Goal: Information Seeking & Learning: Learn about a topic

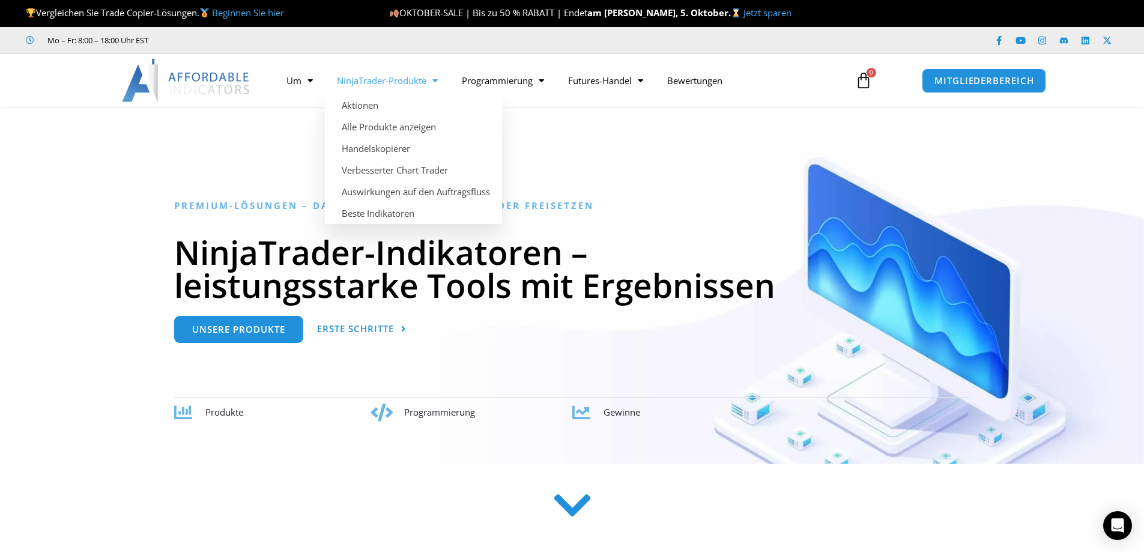
click at [370, 85] on font "NinjaTrader-Produkte" at bounding box center [382, 80] width 90 height 12
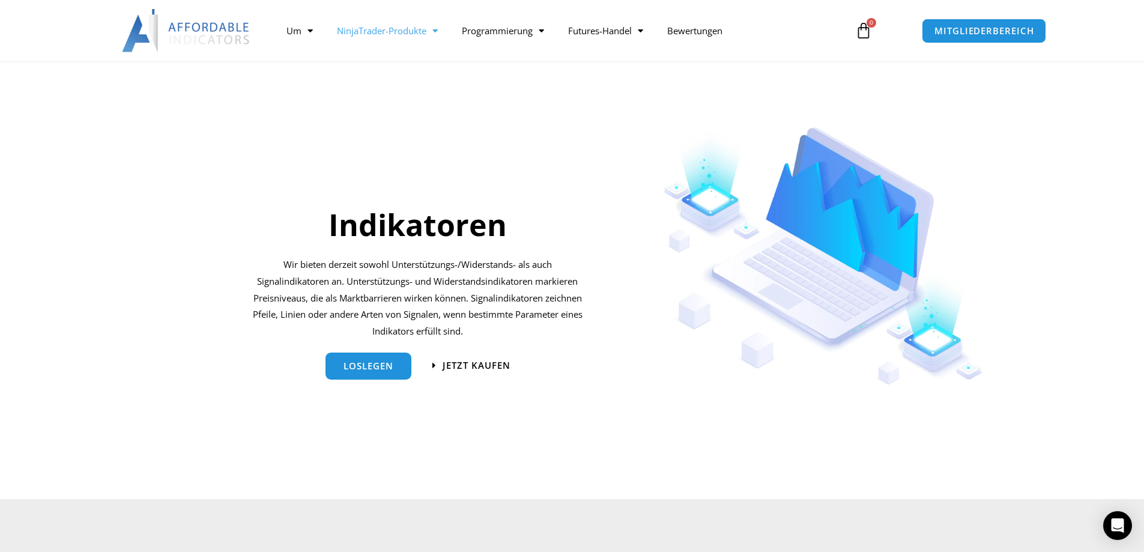
scroll to position [1262, 0]
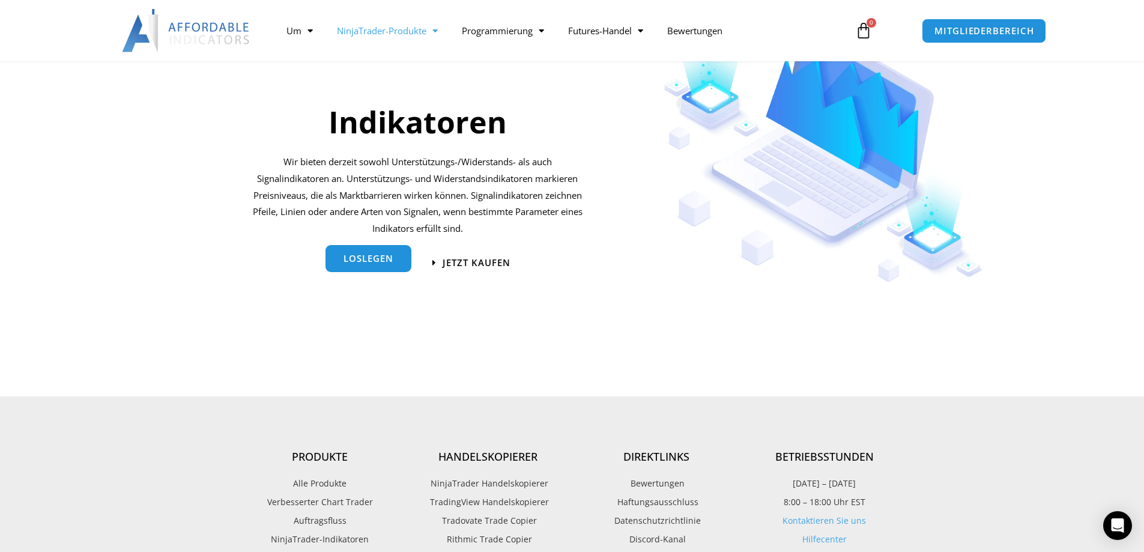
click at [396, 264] on link "loslegen" at bounding box center [369, 258] width 86 height 27
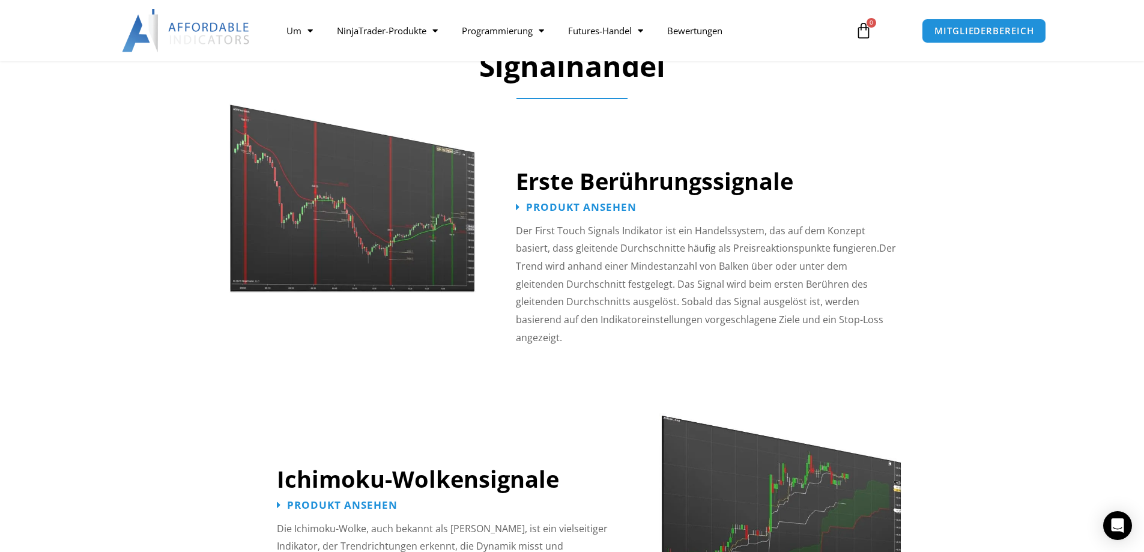
scroll to position [1982, 0]
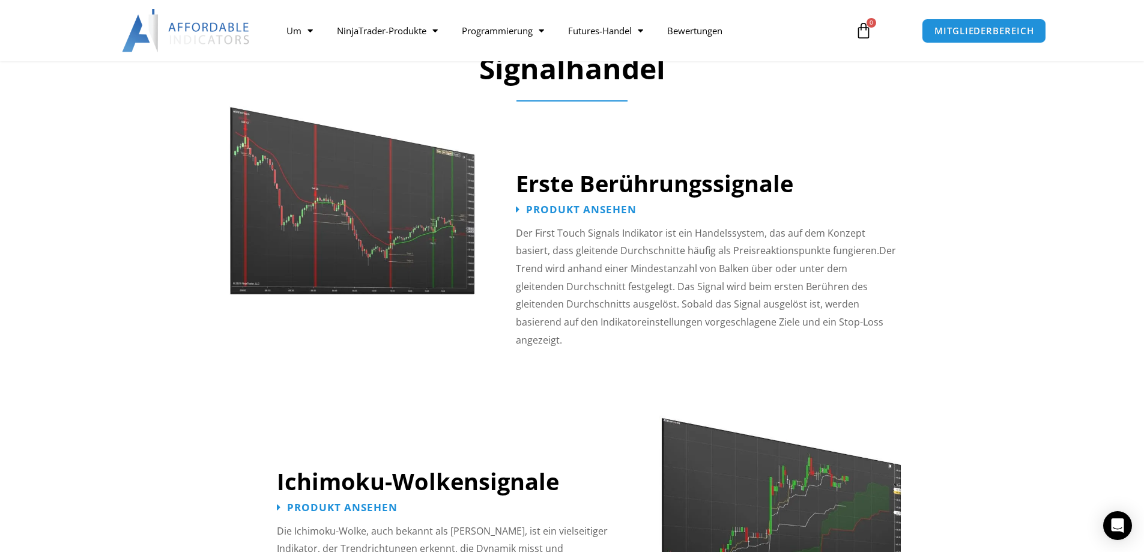
click at [362, 292] on img at bounding box center [353, 188] width 248 height 213
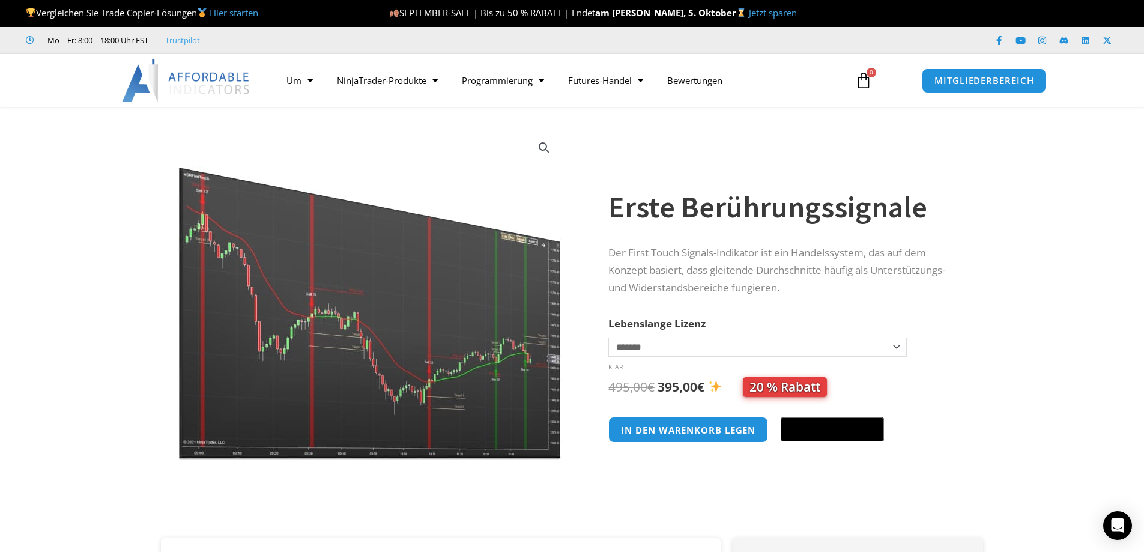
click at [436, 397] on img at bounding box center [371, 294] width 386 height 332
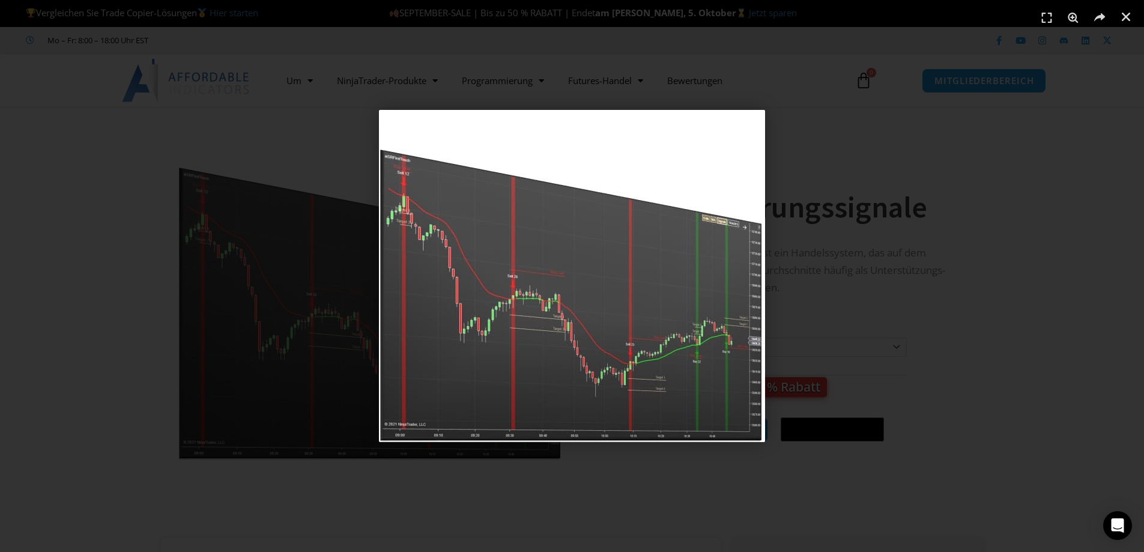
click at [1049, 359] on div "1 / 1" at bounding box center [572, 276] width 1060 height 468
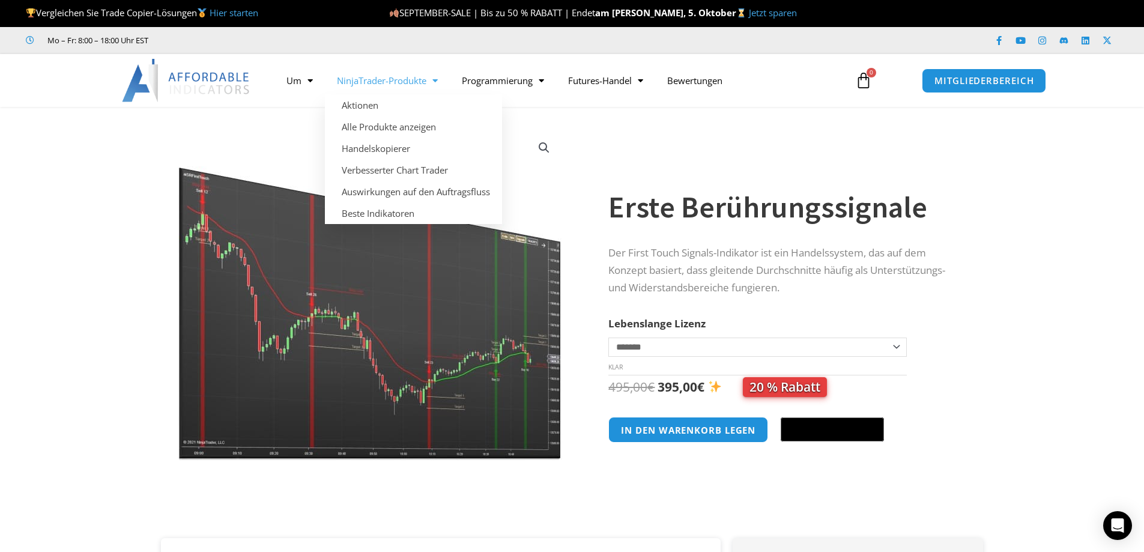
click at [396, 82] on font "NinjaTrader-Produkte" at bounding box center [382, 80] width 90 height 12
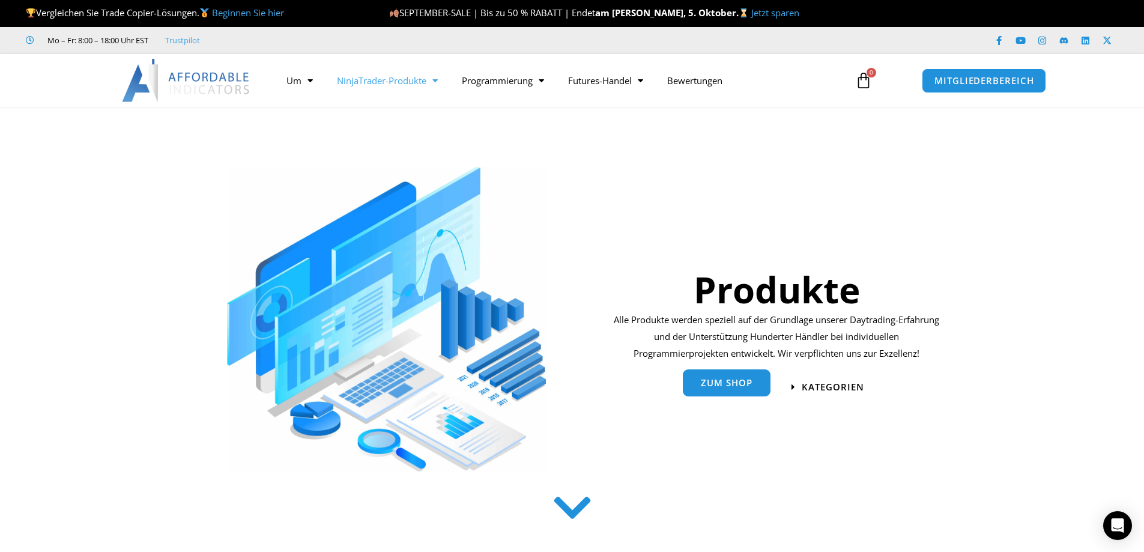
click at [733, 391] on link "Zum Shop" at bounding box center [727, 382] width 88 height 27
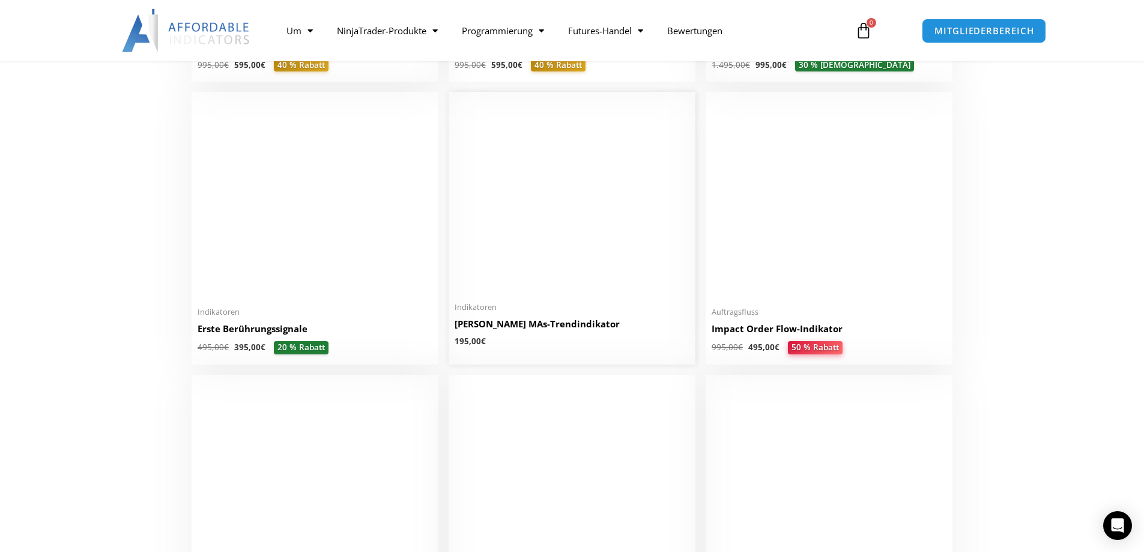
scroll to position [1922, 0]
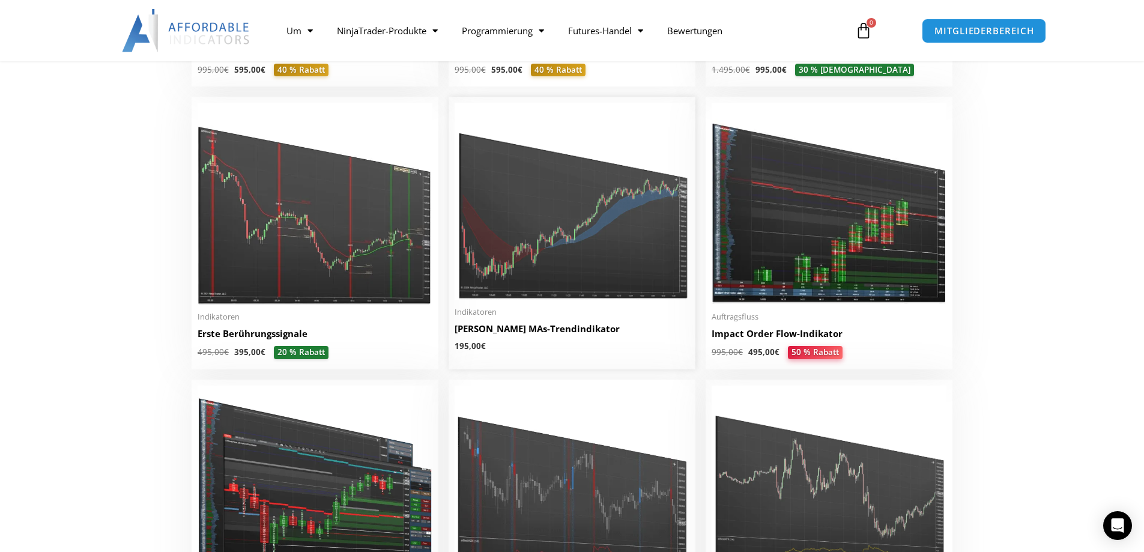
click at [559, 235] on img at bounding box center [572, 201] width 235 height 197
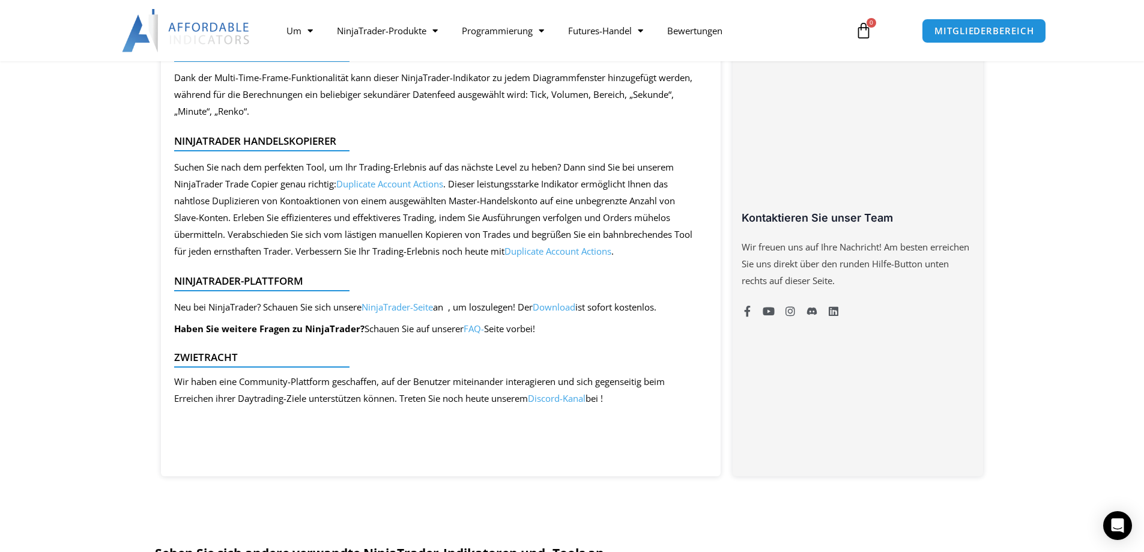
scroll to position [841, 0]
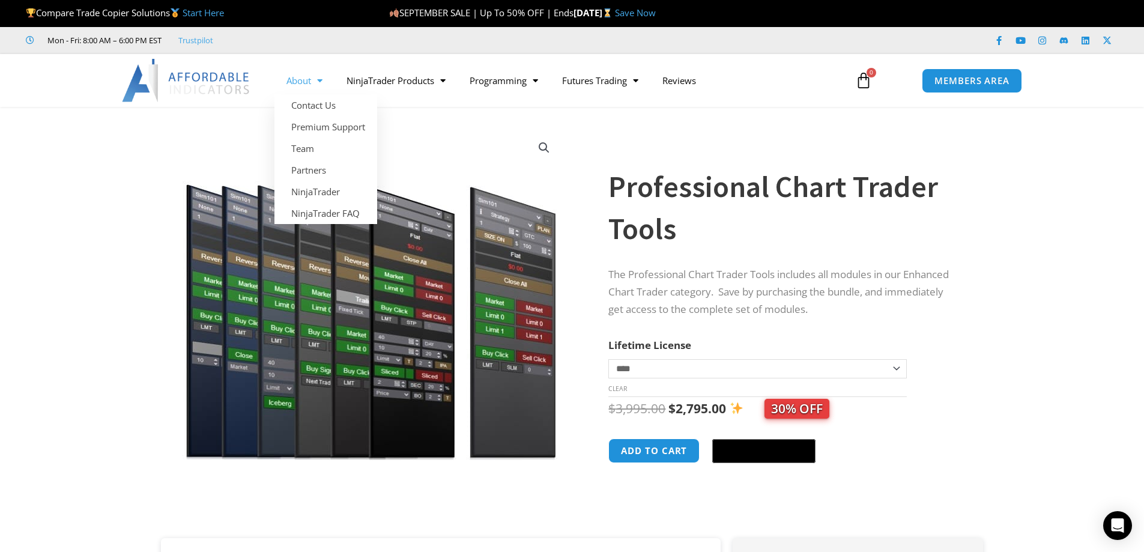
click at [224, 78] on img at bounding box center [186, 80] width 129 height 43
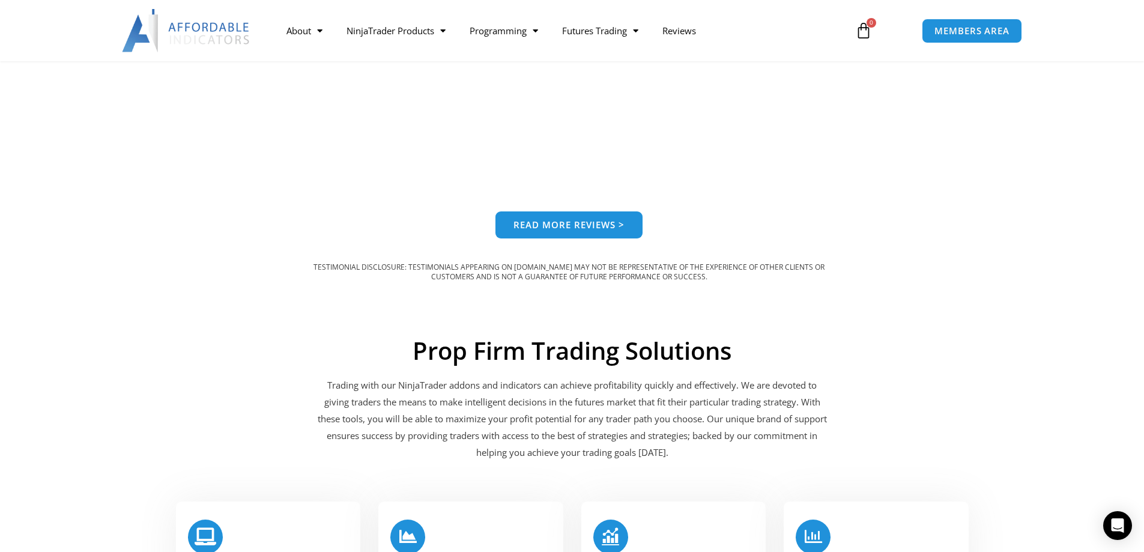
scroll to position [1141, 0]
